Goal: Entertainment & Leisure: Consume media (video, audio)

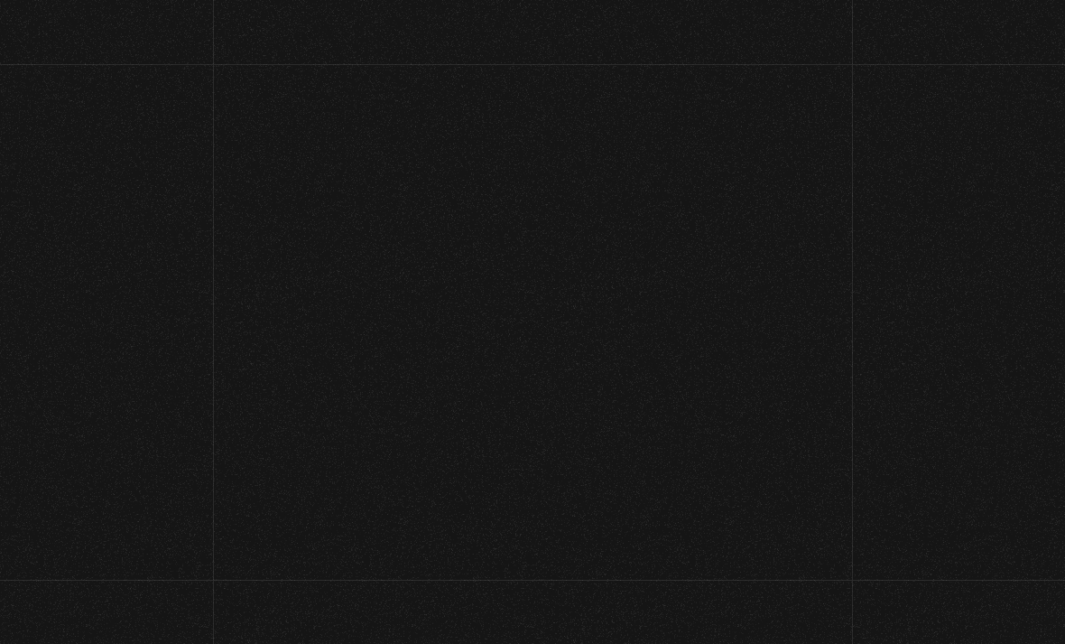
scroll to position [46, 0]
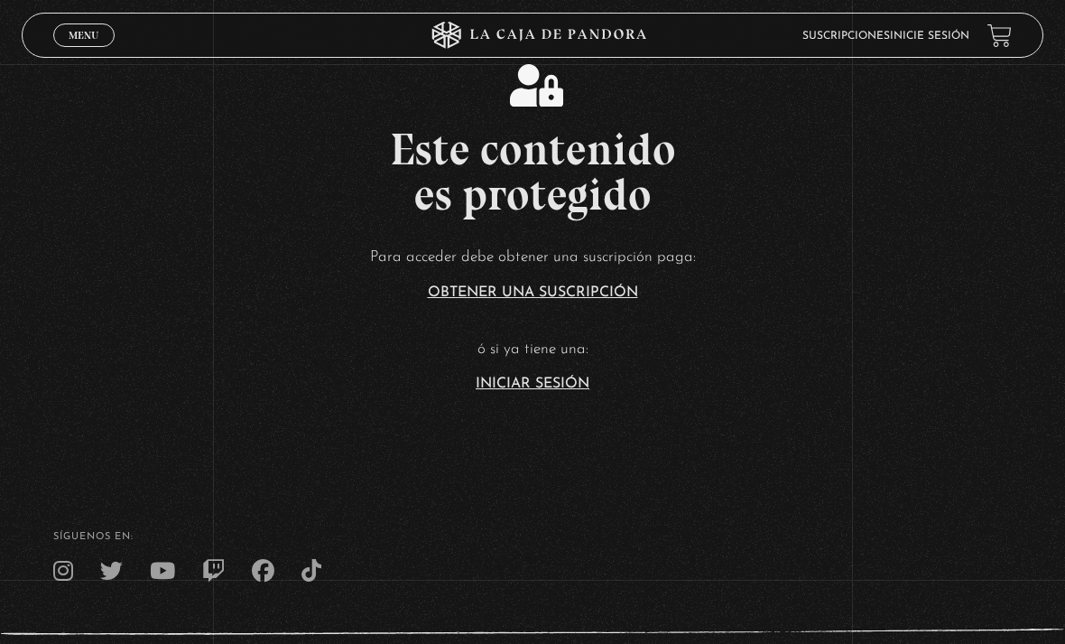
click at [482, 391] on link "Iniciar Sesión" at bounding box center [533, 383] width 114 height 14
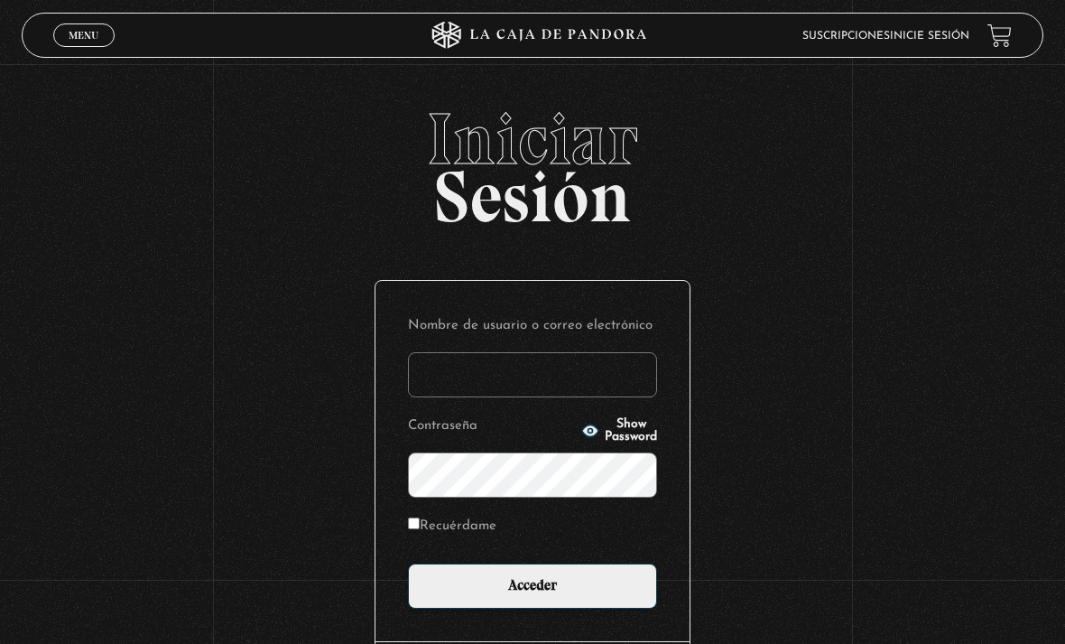
type input "tamarachaves1994@gmail.com"
click at [533, 595] on input "Acceder" at bounding box center [532, 585] width 249 height 45
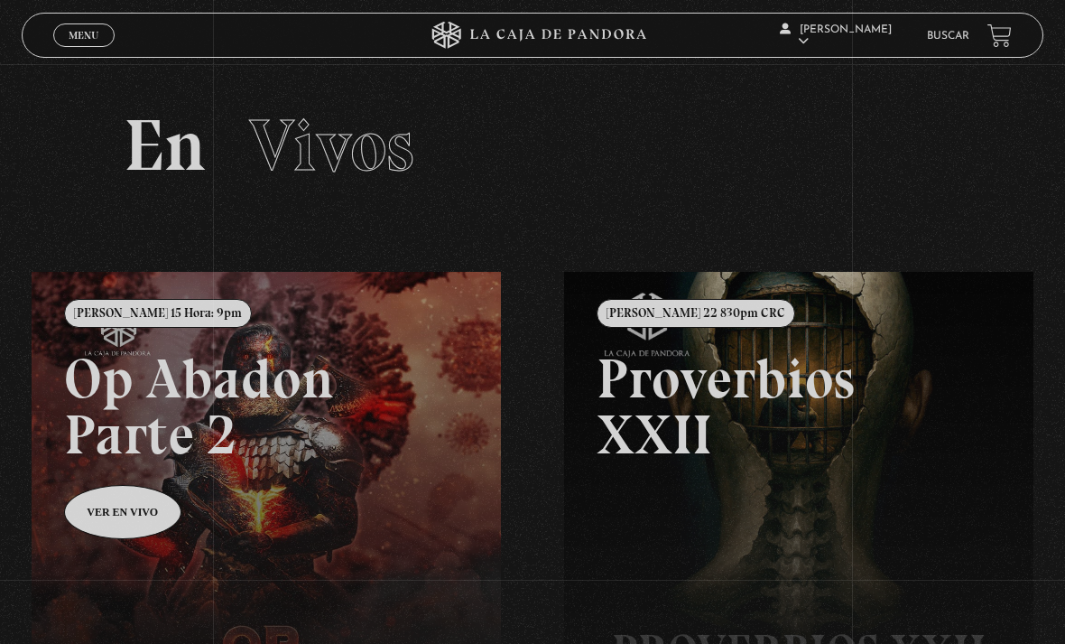
click at [82, 34] on span "Menu" at bounding box center [84, 35] width 30 height 11
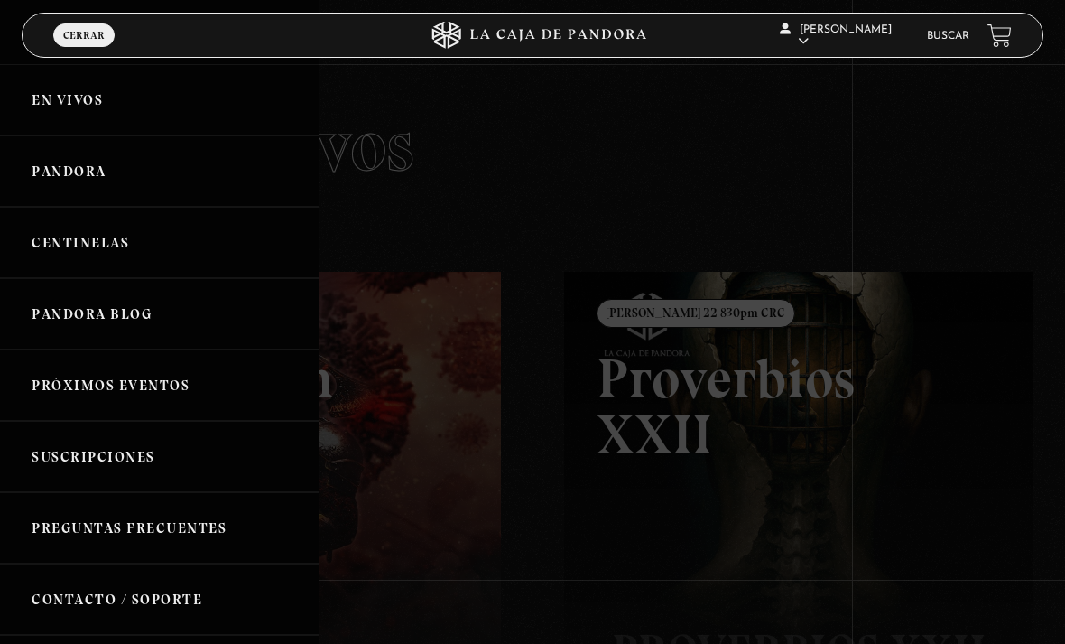
click at [63, 171] on link "Pandora" at bounding box center [160, 170] width 320 height 71
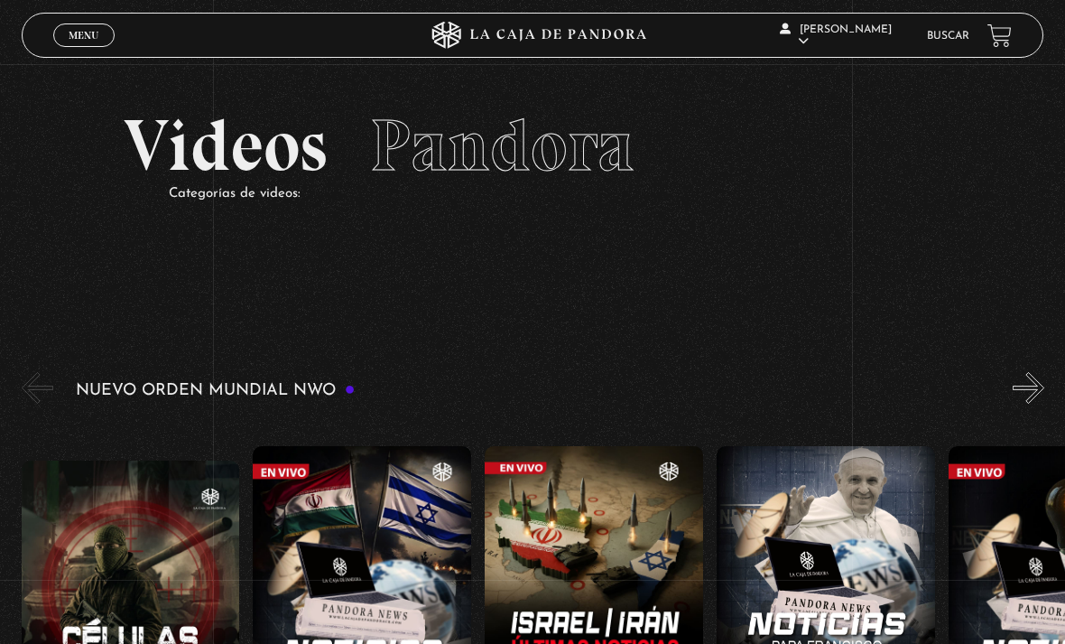
click at [55, 46] on div "Menu Cerrar" at bounding box center [213, 35] width 320 height 43
click at [83, 36] on span "Menu" at bounding box center [84, 35] width 30 height 11
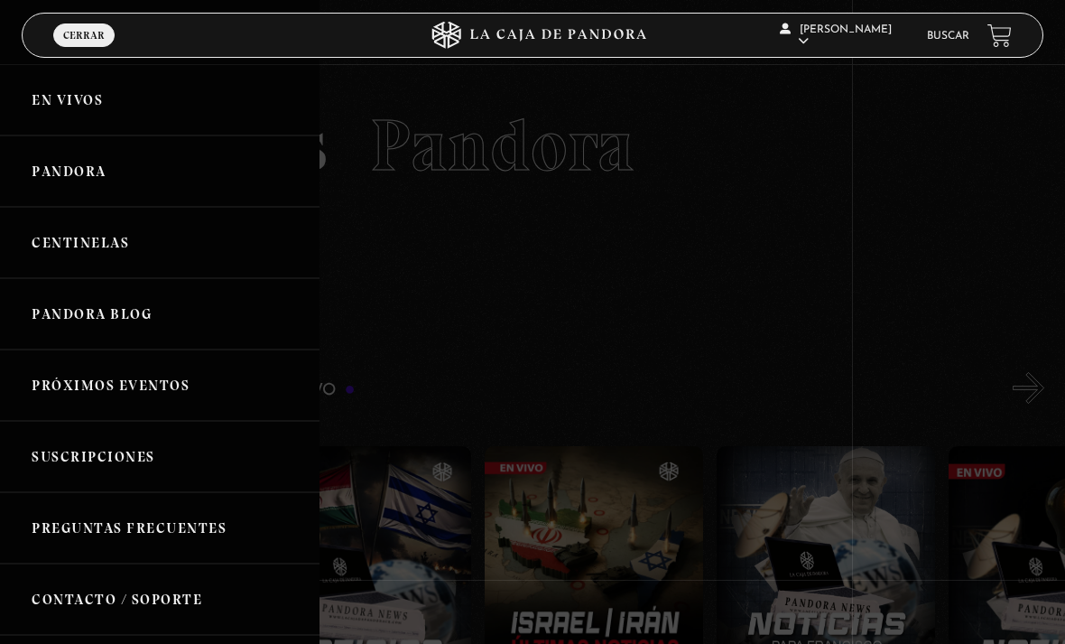
click at [91, 255] on link "Centinelas" at bounding box center [160, 242] width 320 height 71
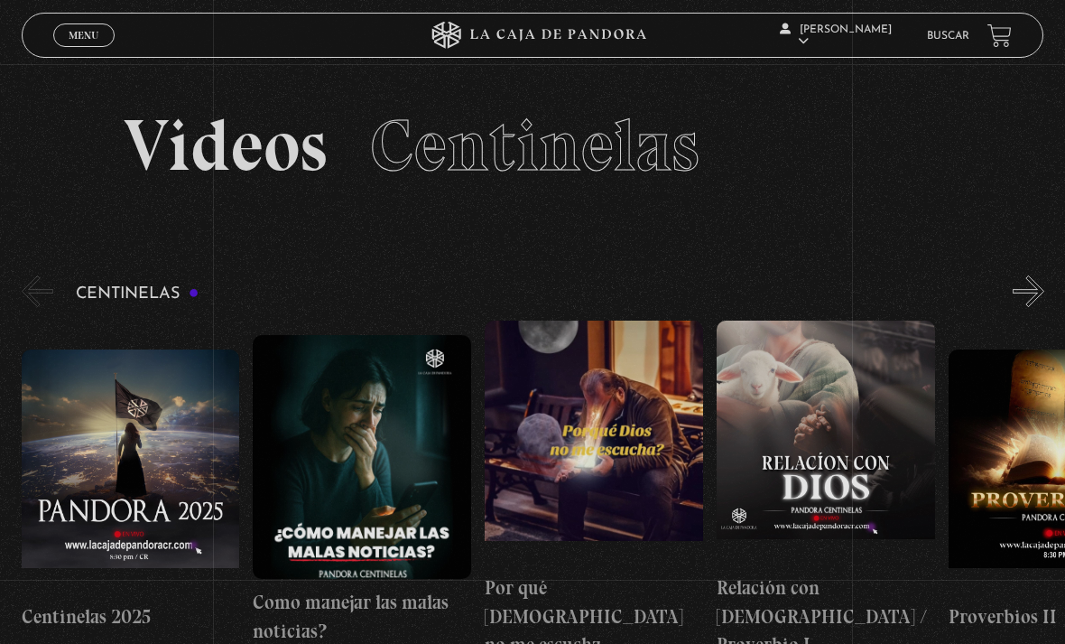
click at [76, 44] on link "Menu Cerrar" at bounding box center [83, 34] width 61 height 23
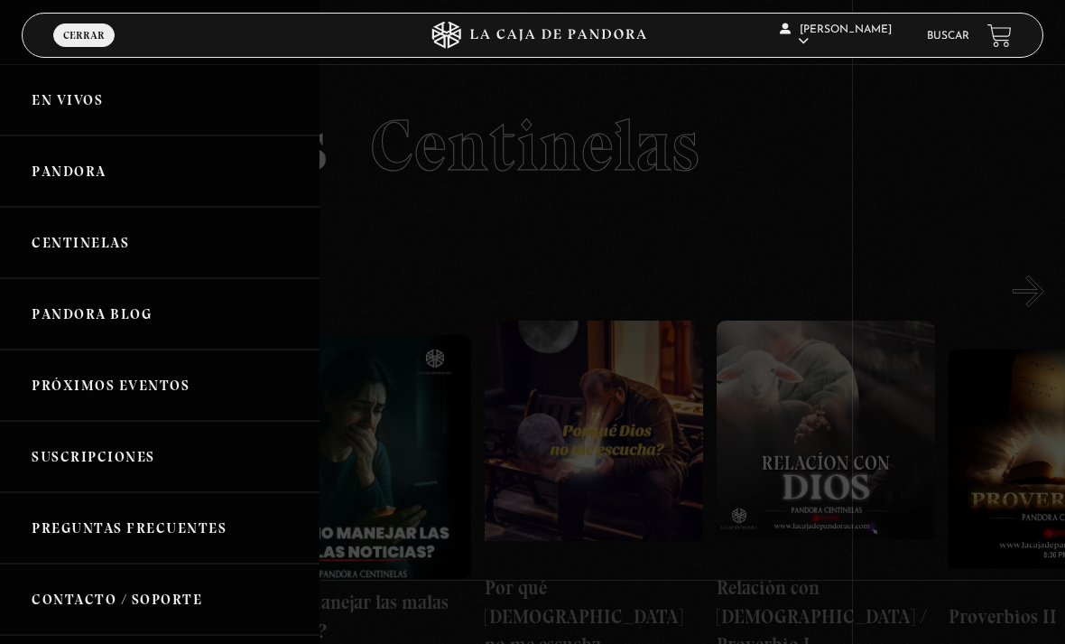
click at [67, 211] on link "Centinelas" at bounding box center [160, 242] width 320 height 71
click at [53, 155] on link "Pandora" at bounding box center [160, 170] width 320 height 71
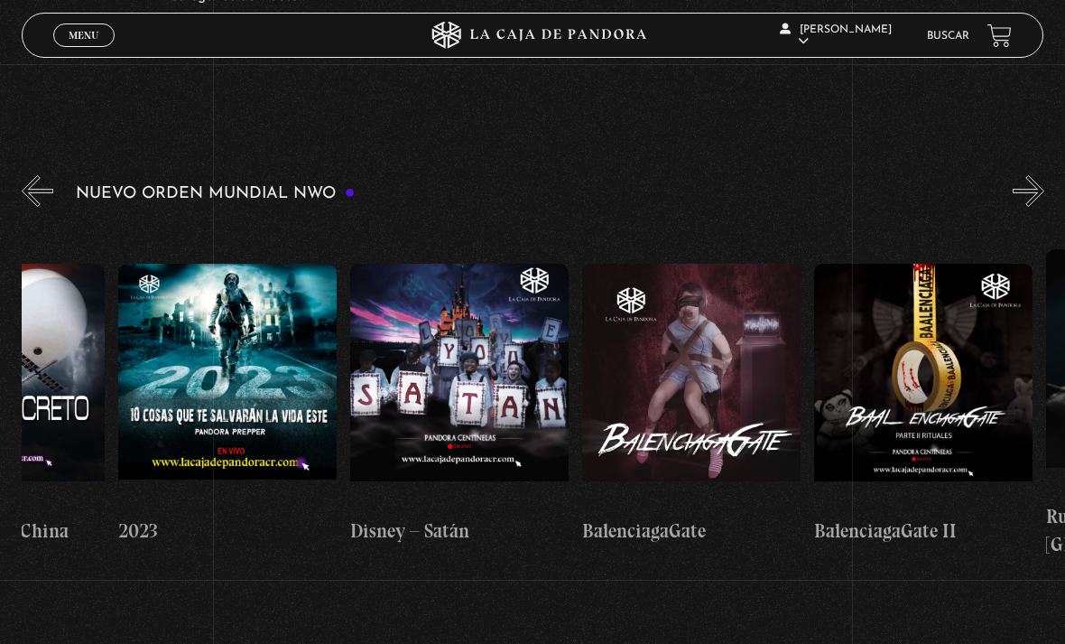
scroll to position [0, 8946]
click at [421, 364] on figure at bounding box center [460, 386] width 218 height 244
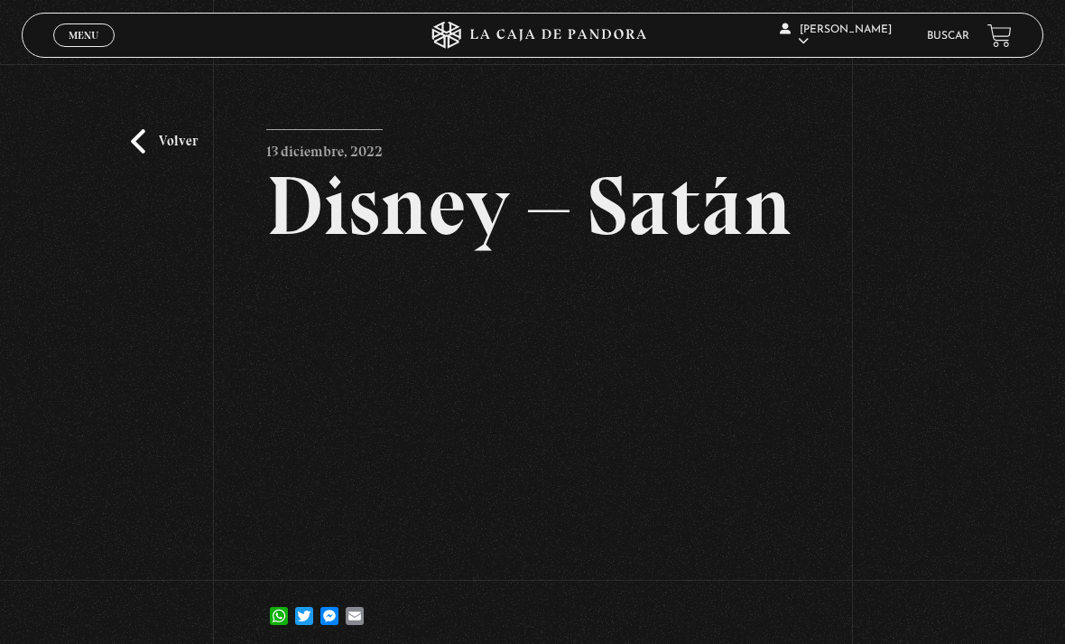
click at [148, 149] on link "Volver" at bounding box center [164, 141] width 67 height 24
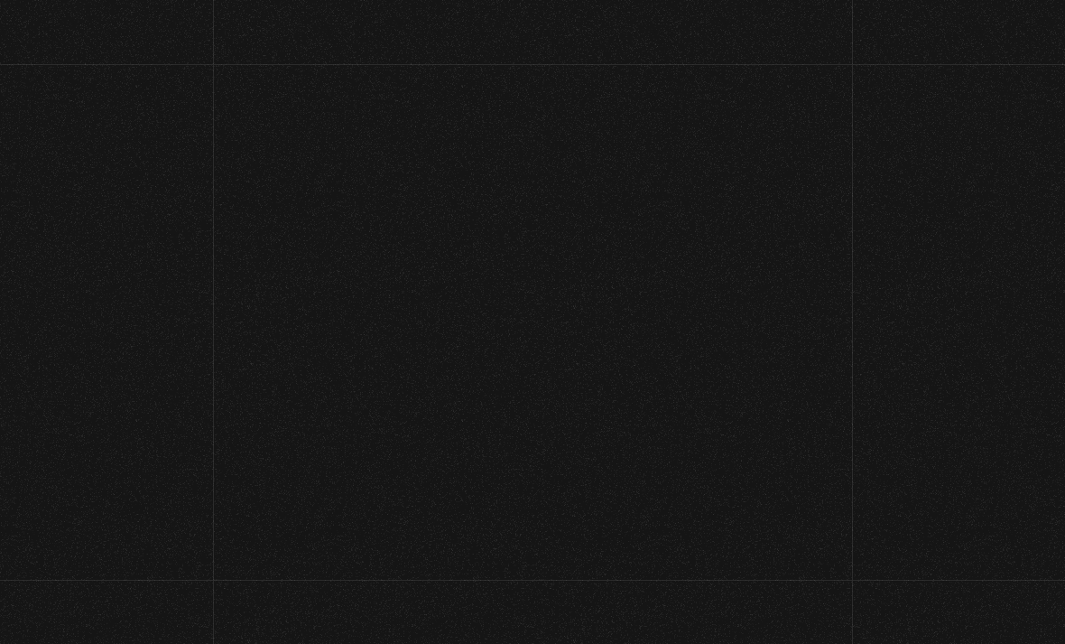
scroll to position [255, 0]
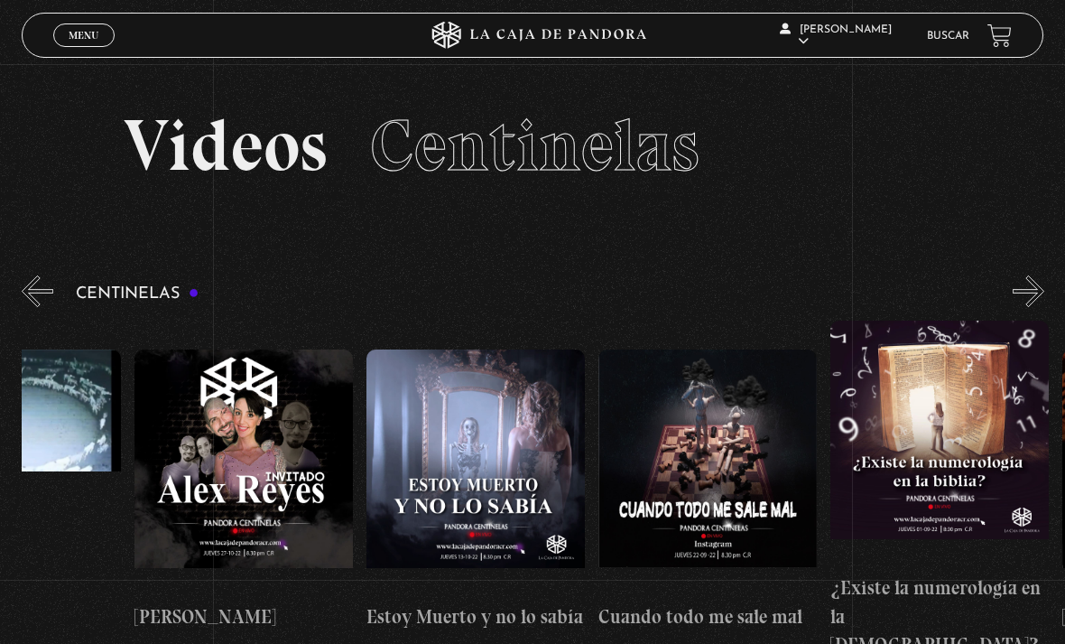
scroll to position [0, 11730]
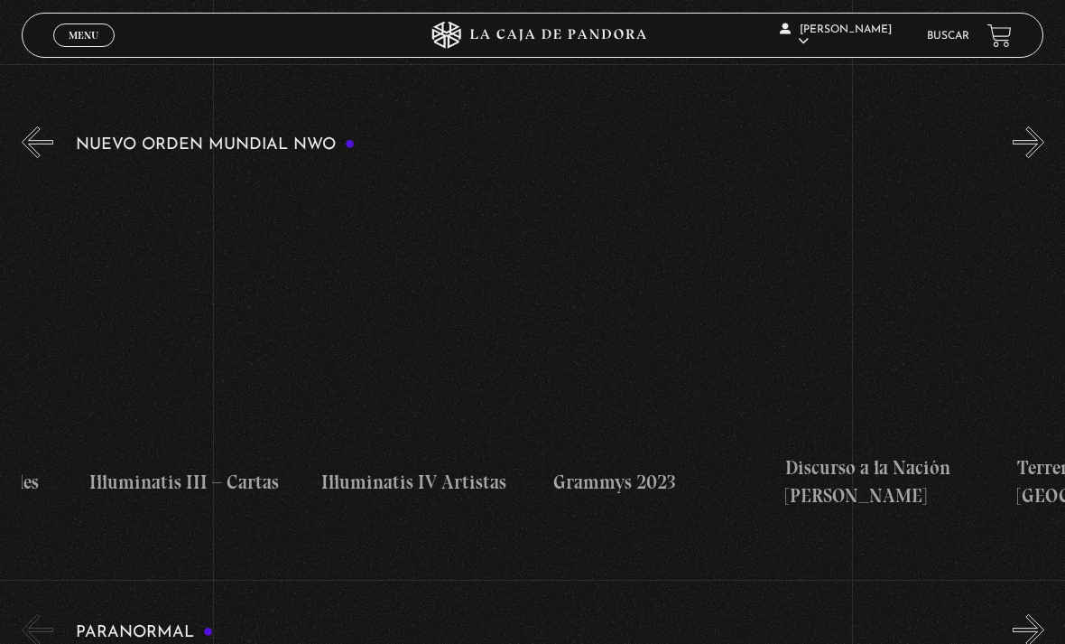
scroll to position [0, 7586]
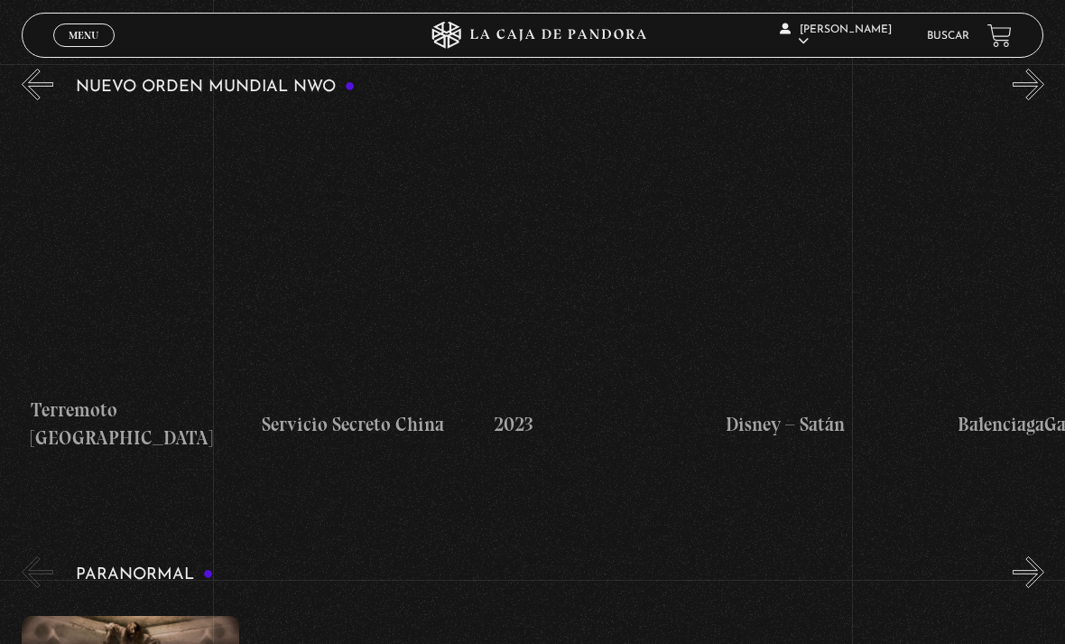
scroll to position [0, 8586]
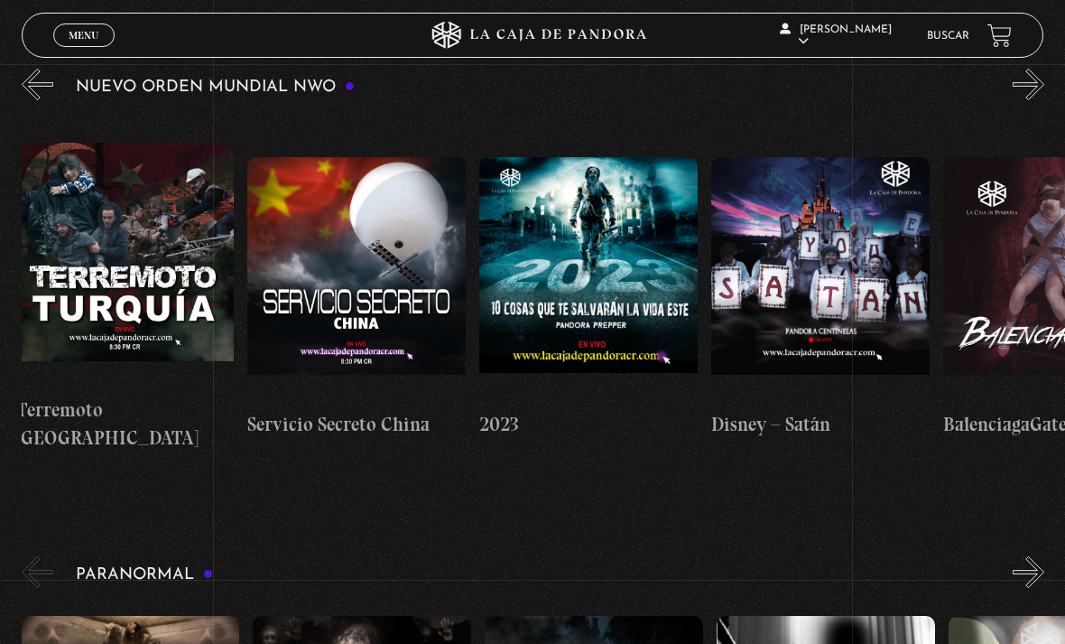
click at [531, 268] on figure at bounding box center [588, 279] width 218 height 244
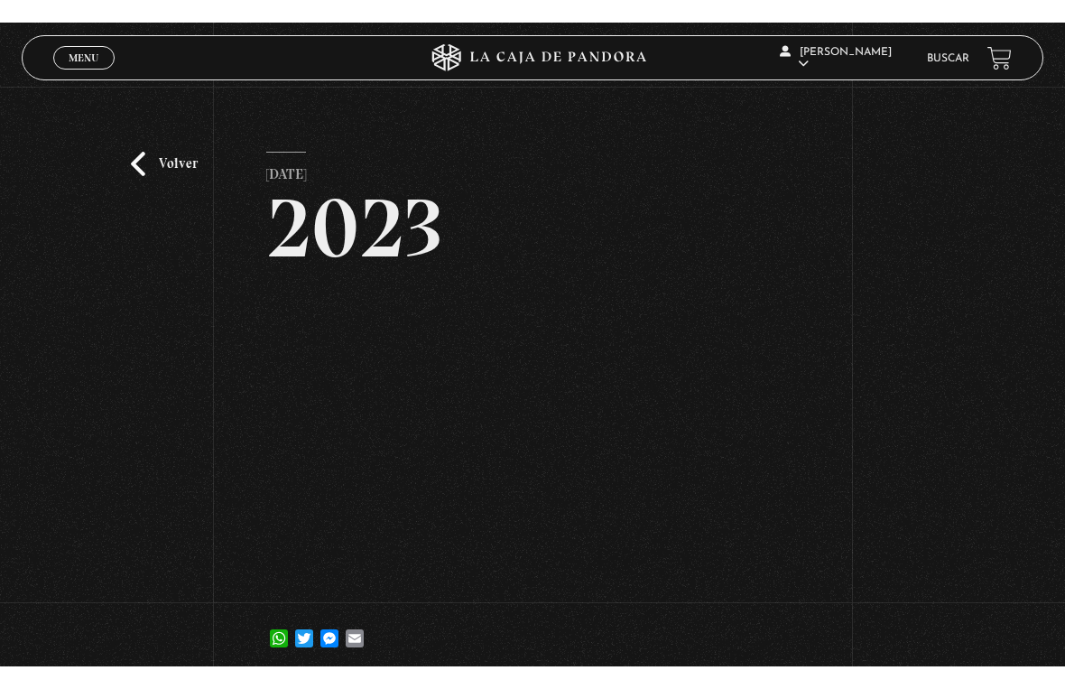
scroll to position [22, 0]
